Goal: Task Accomplishment & Management: Manage account settings

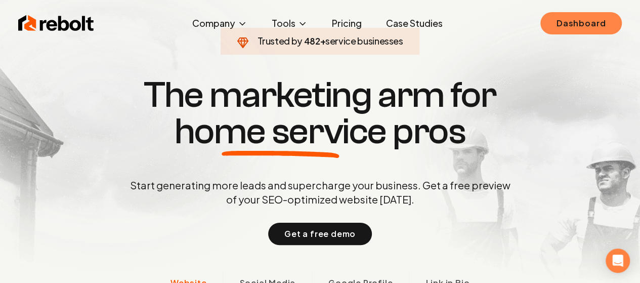
click at [581, 24] on link "Dashboard" at bounding box center [581, 23] width 81 height 22
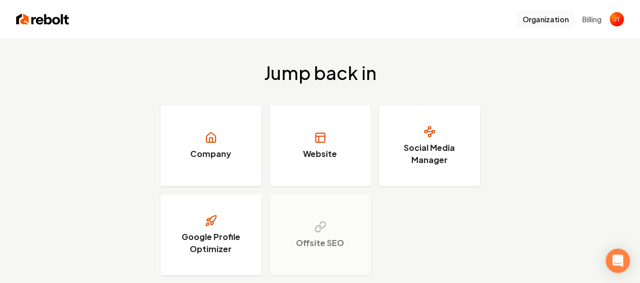
click at [554, 18] on button "Organization" at bounding box center [546, 19] width 58 height 18
click at [617, 24] on img "Open user button" at bounding box center [617, 19] width 14 height 14
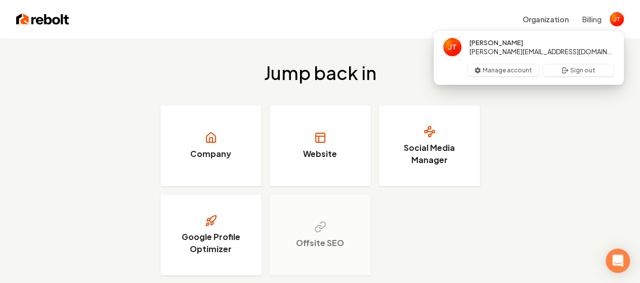
click at [519, 49] on span "[PERSON_NAME][EMAIL_ADDRESS][DOMAIN_NAME]" at bounding box center [542, 51] width 145 height 9
click at [211, 154] on h3 "Company" at bounding box center [210, 154] width 41 height 12
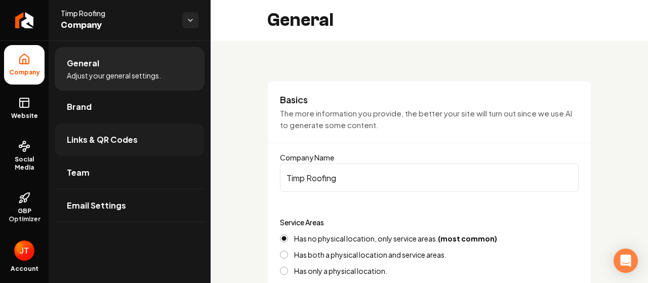
click at [100, 139] on span "Links & QR Codes" at bounding box center [102, 140] width 71 height 12
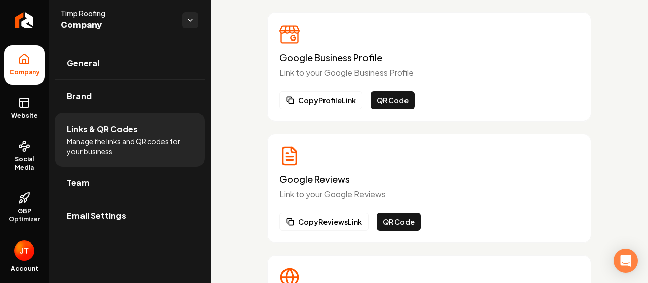
scroll to position [101, 0]
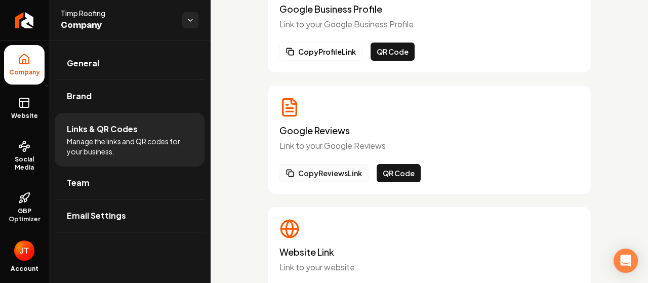
click at [341, 175] on button "Copy Reviews Link" at bounding box center [323, 173] width 89 height 18
click at [338, 172] on button "Copy Reviews Link" at bounding box center [323, 173] width 89 height 18
